Goal: Task Accomplishment & Management: Use online tool/utility

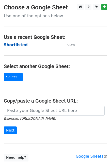
click at [17, 46] on strong "Shortlisted" at bounding box center [16, 45] width 24 height 5
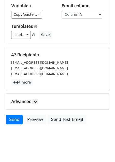
scroll to position [55, 0]
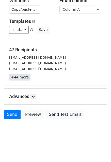
click at [25, 77] on link "+44 more" at bounding box center [19, 77] width 21 height 6
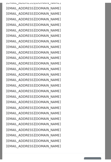
scroll to position [152, 0]
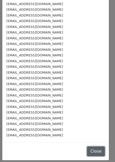
click at [87, 147] on button "Close" at bounding box center [96, 151] width 18 height 10
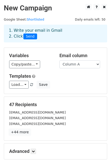
scroll to position [55, 0]
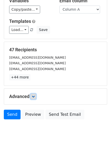
click at [34, 95] on icon at bounding box center [33, 96] width 3 height 3
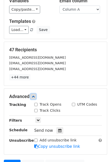
click at [34, 95] on icon at bounding box center [33, 96] width 3 height 3
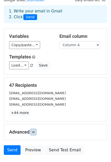
scroll to position [20, 0]
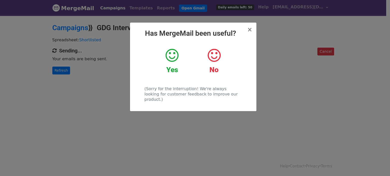
click at [212, 54] on icon at bounding box center [214, 55] width 13 height 15
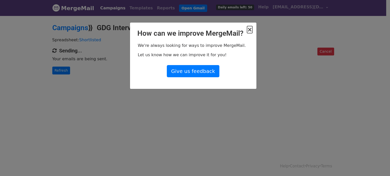
click at [251, 28] on span "×" at bounding box center [249, 29] width 5 height 7
